Goal: Find specific page/section: Find specific page/section

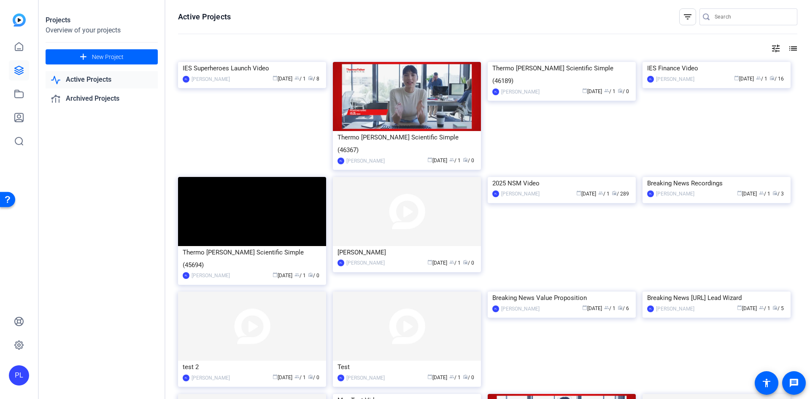
click at [102, 83] on link "Active Projects" at bounding box center [102, 79] width 112 height 17
click at [108, 77] on link "Active Projects" at bounding box center [102, 79] width 112 height 17
click at [78, 83] on link "Active Projects" at bounding box center [102, 79] width 112 height 17
click at [20, 70] on icon at bounding box center [19, 70] width 8 height 8
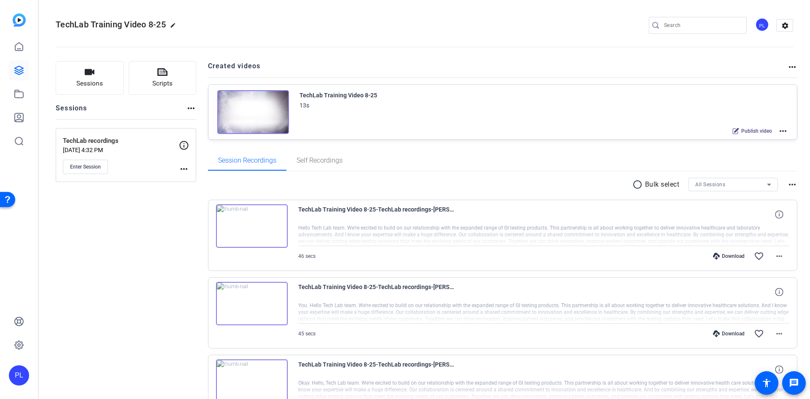
click at [778, 130] on mat-icon "more_horiz" at bounding box center [783, 131] width 10 height 10
click at [750, 136] on span "Edit in Creator" at bounding box center [745, 141] width 59 height 10
